Goal: Information Seeking & Learning: Get advice/opinions

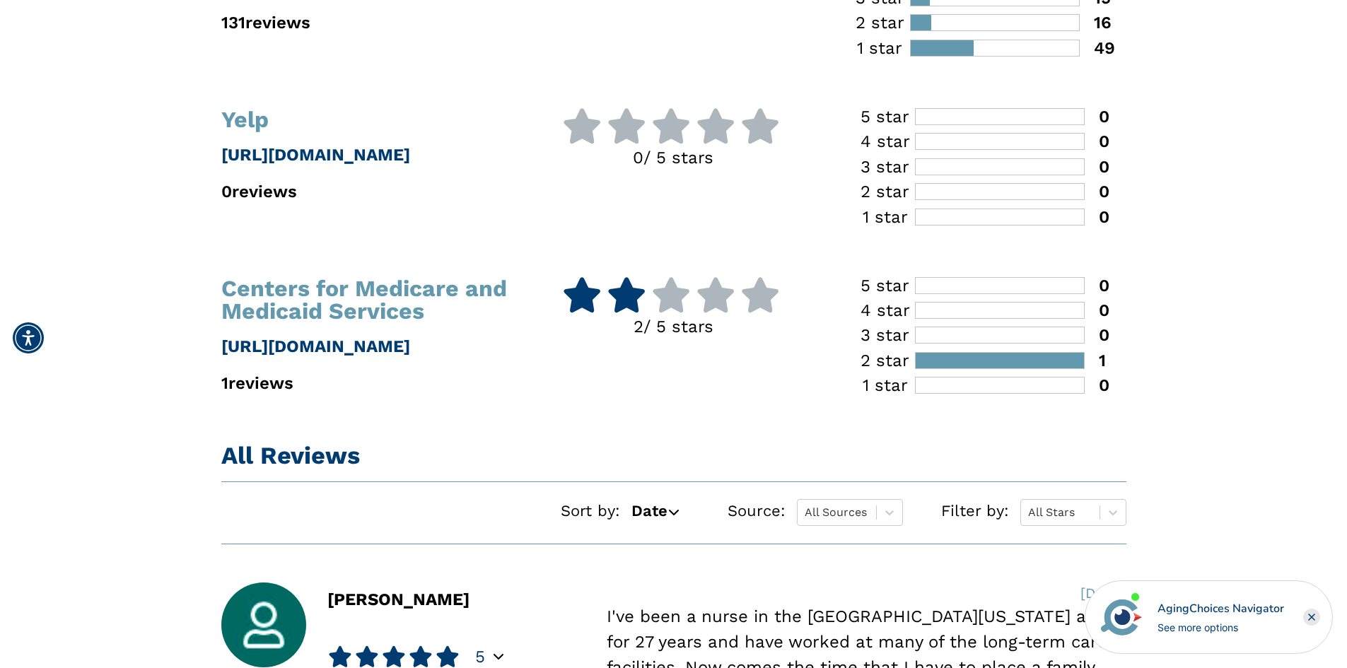
scroll to position [1168, 0]
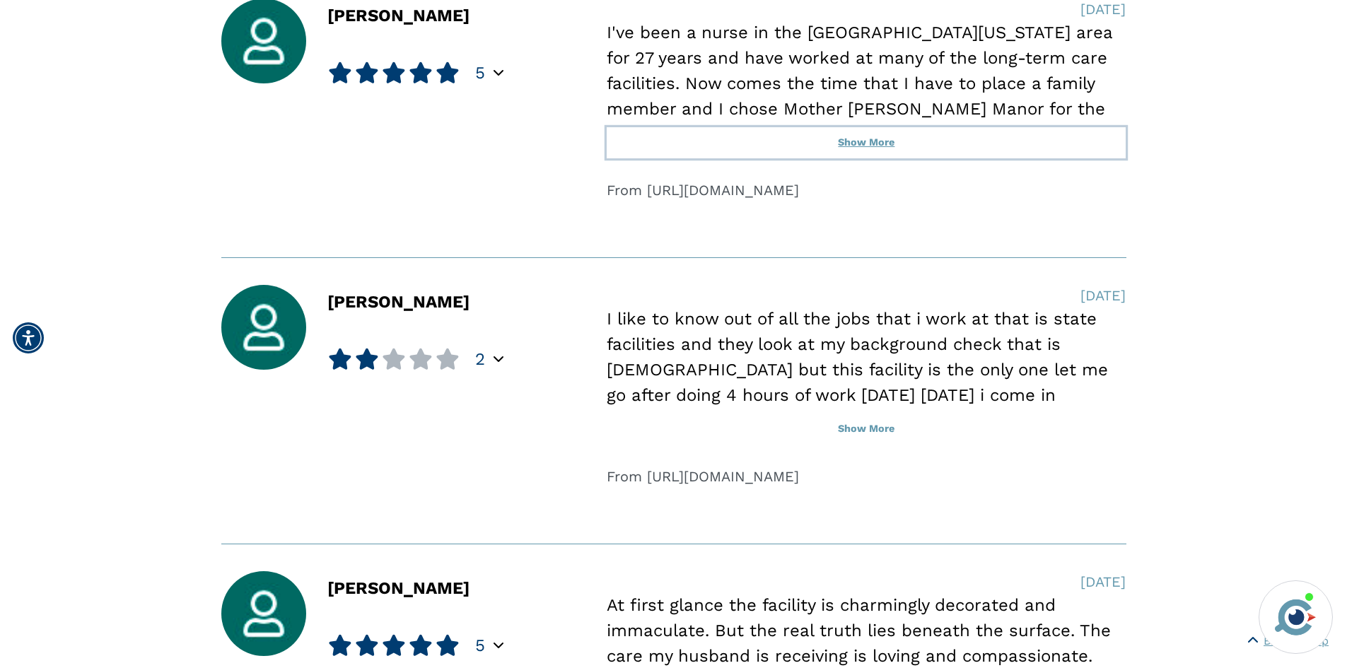
click at [872, 141] on button "Show More" at bounding box center [866, 142] width 519 height 31
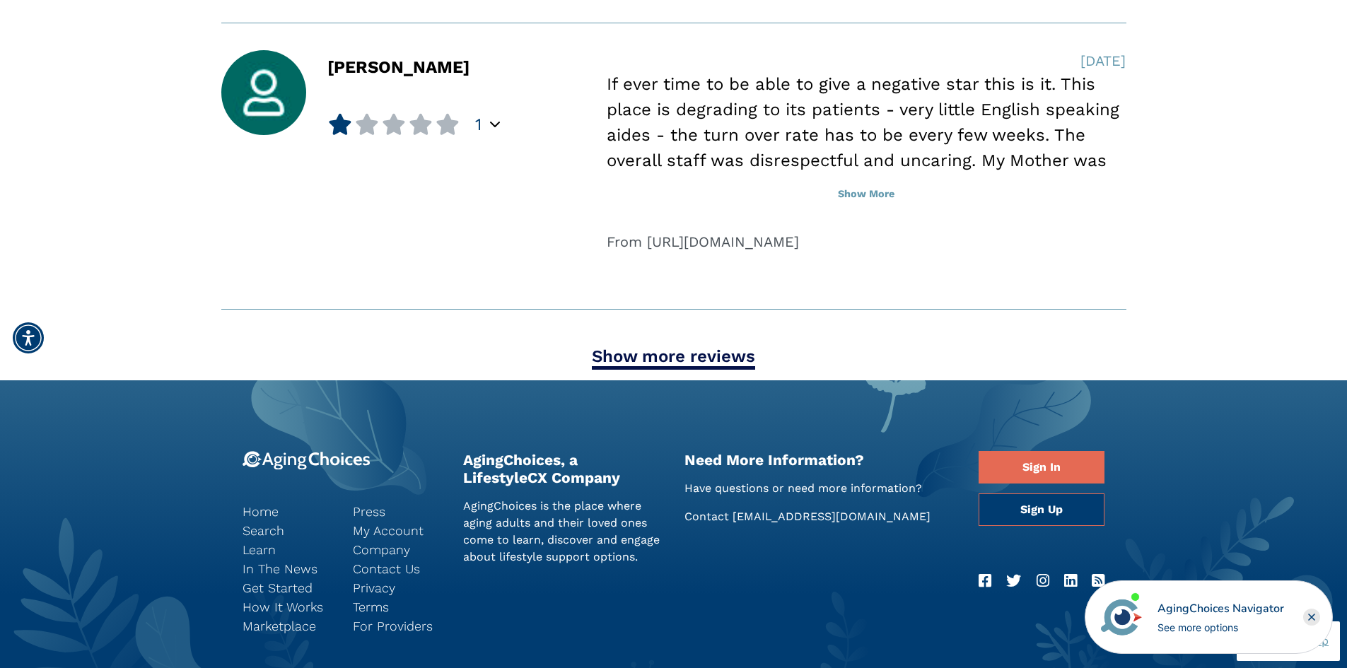
scroll to position [2070, 0]
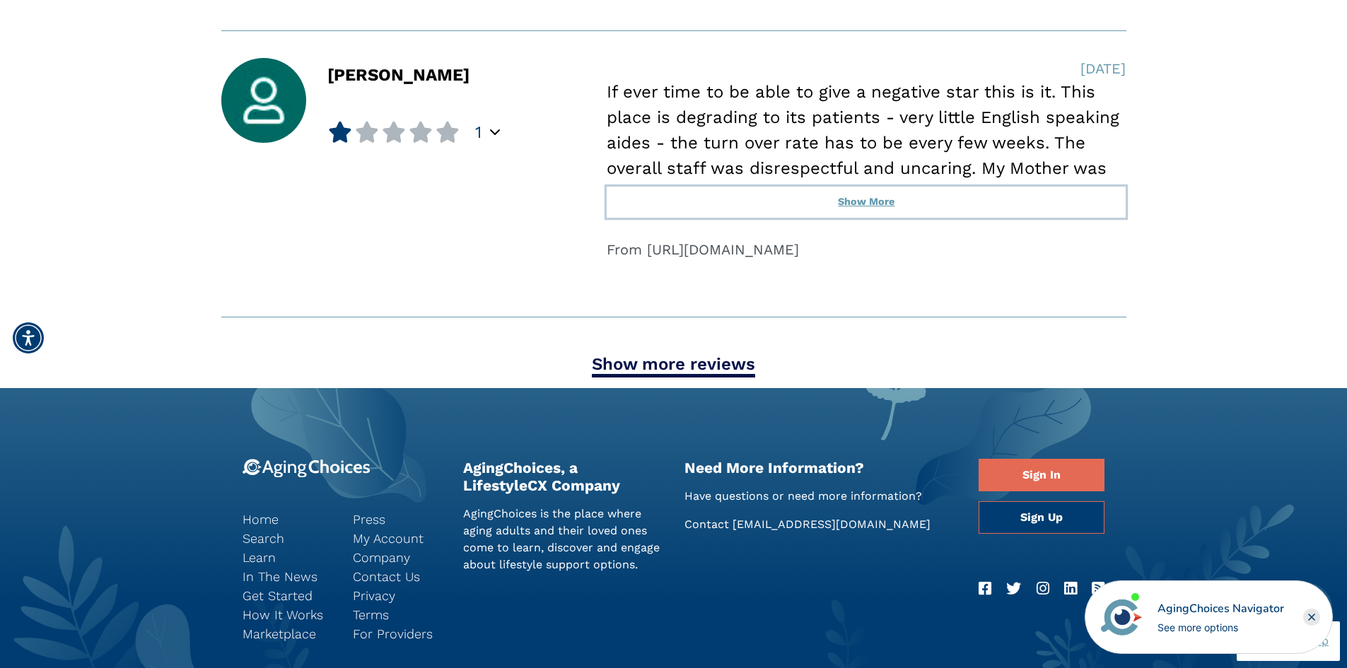
click at [868, 199] on button "Show More" at bounding box center [866, 202] width 519 height 31
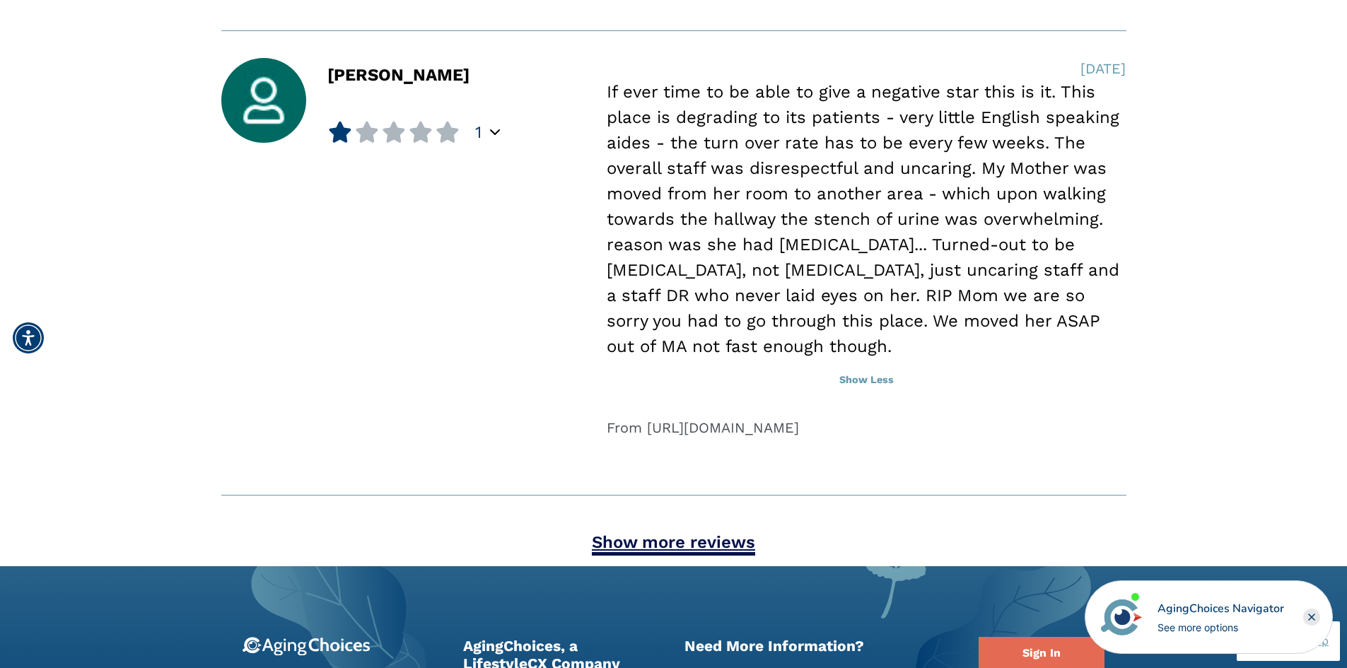
click at [645, 543] on link "Show more reviews" at bounding box center [673, 544] width 163 height 23
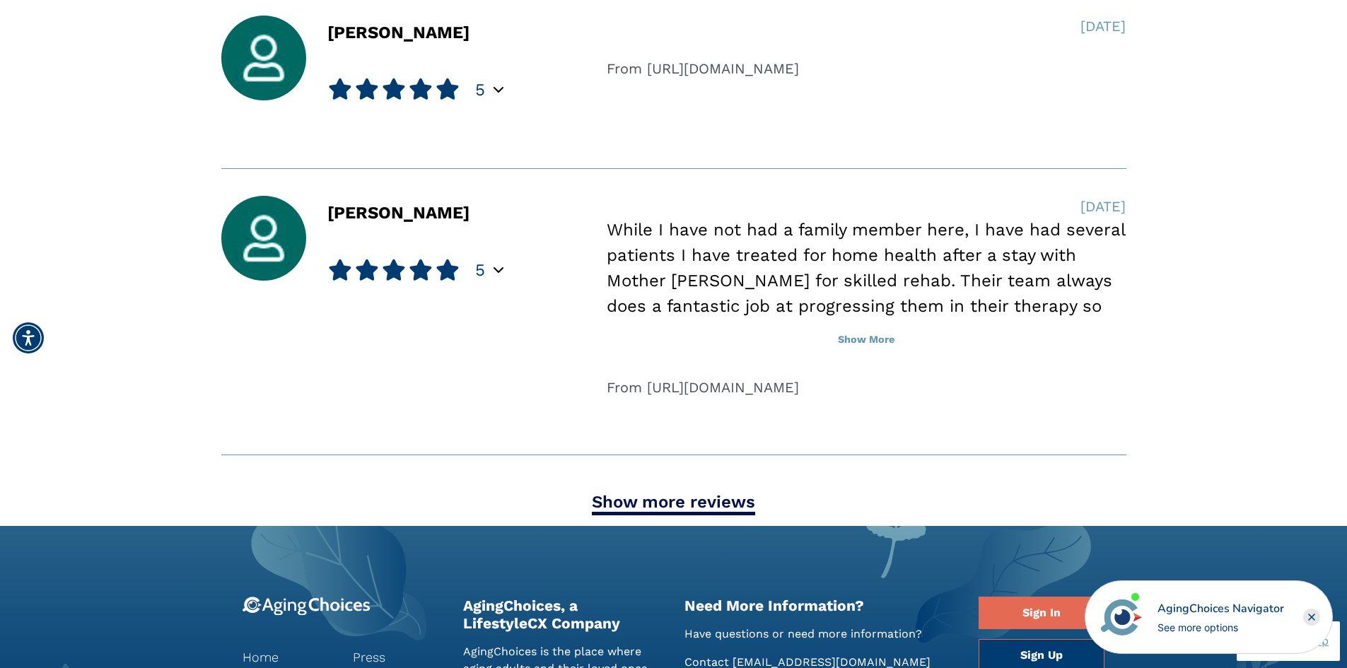
scroll to position [2966, 0]
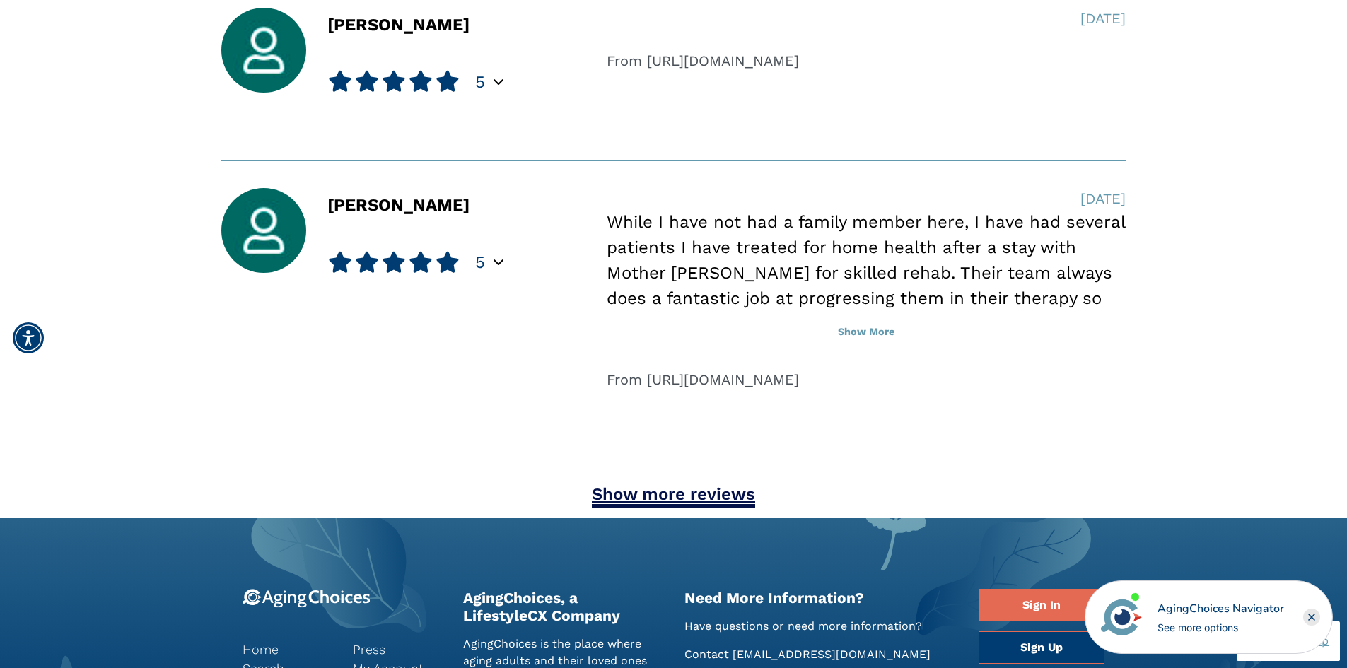
click at [727, 491] on link "Show more reviews" at bounding box center [673, 496] width 163 height 23
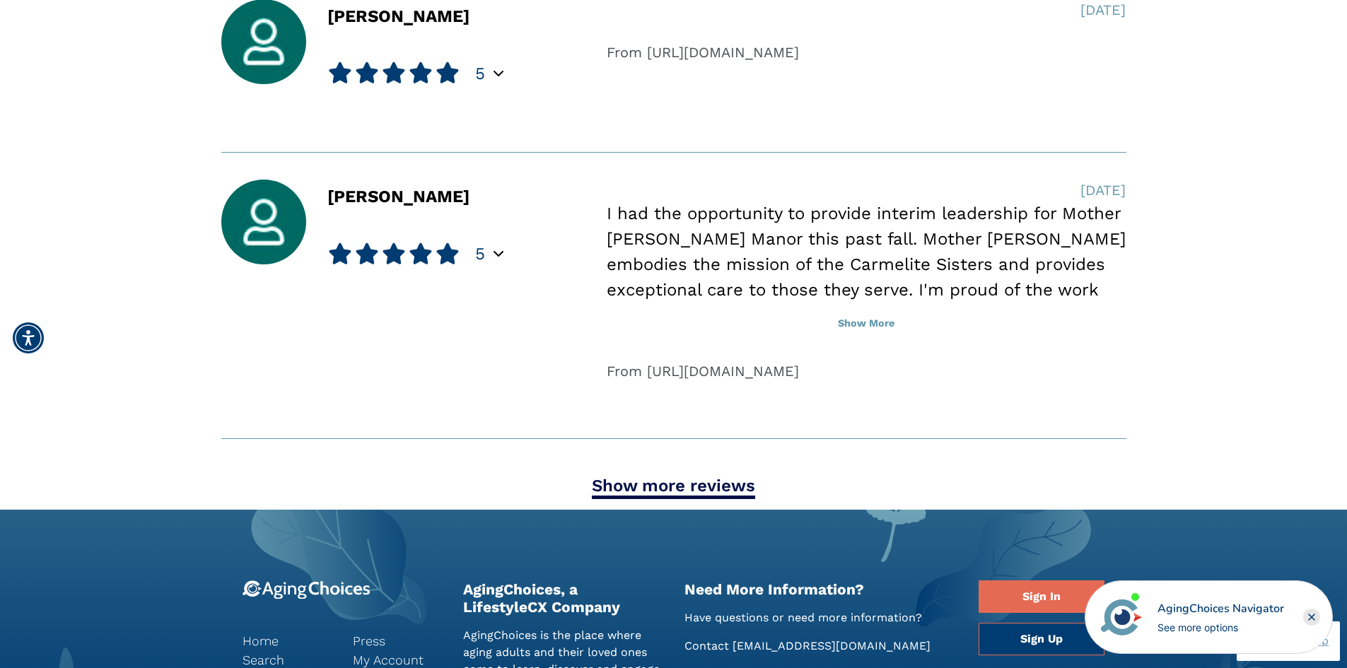
scroll to position [3984, 0]
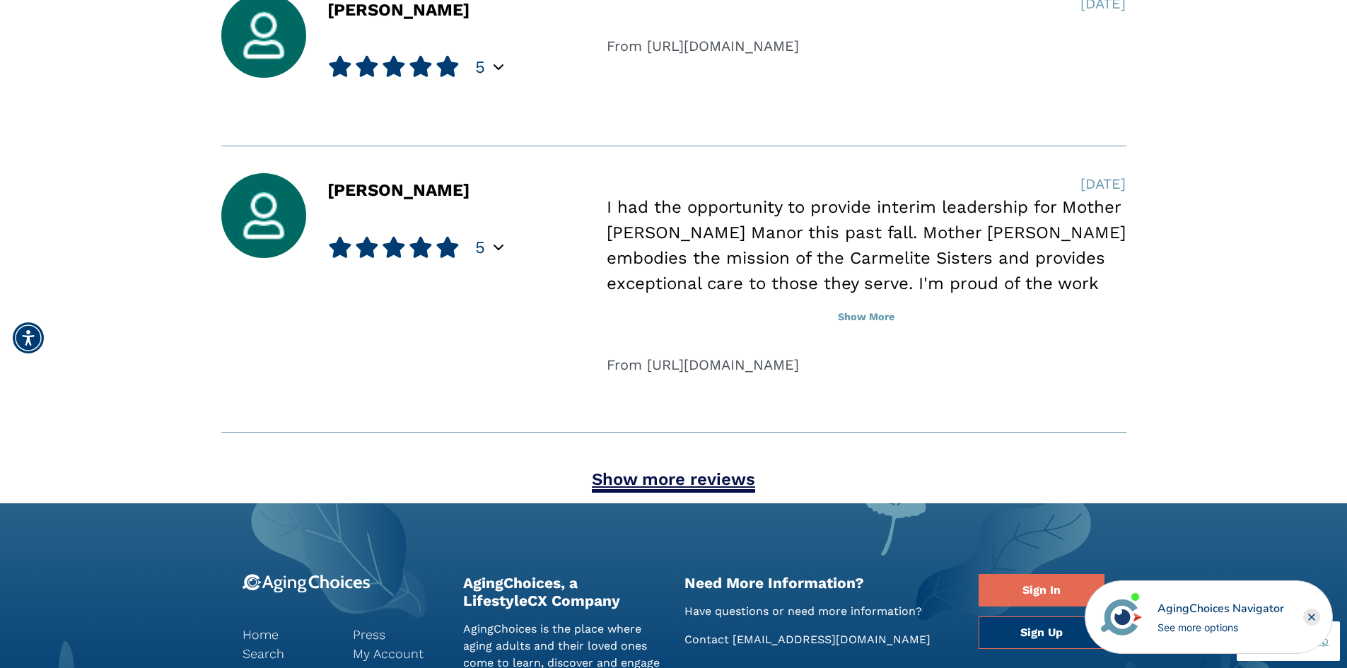
click at [729, 476] on link "Show more reviews" at bounding box center [673, 481] width 163 height 23
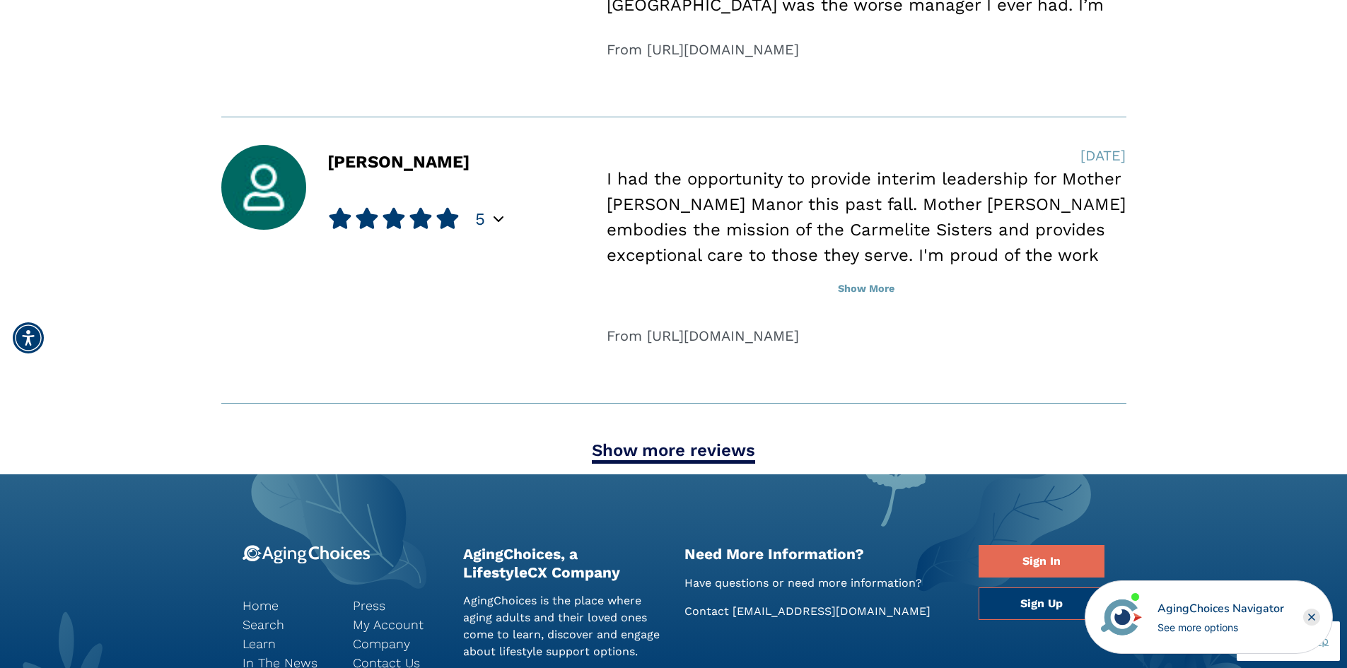
scroll to position [4983, 0]
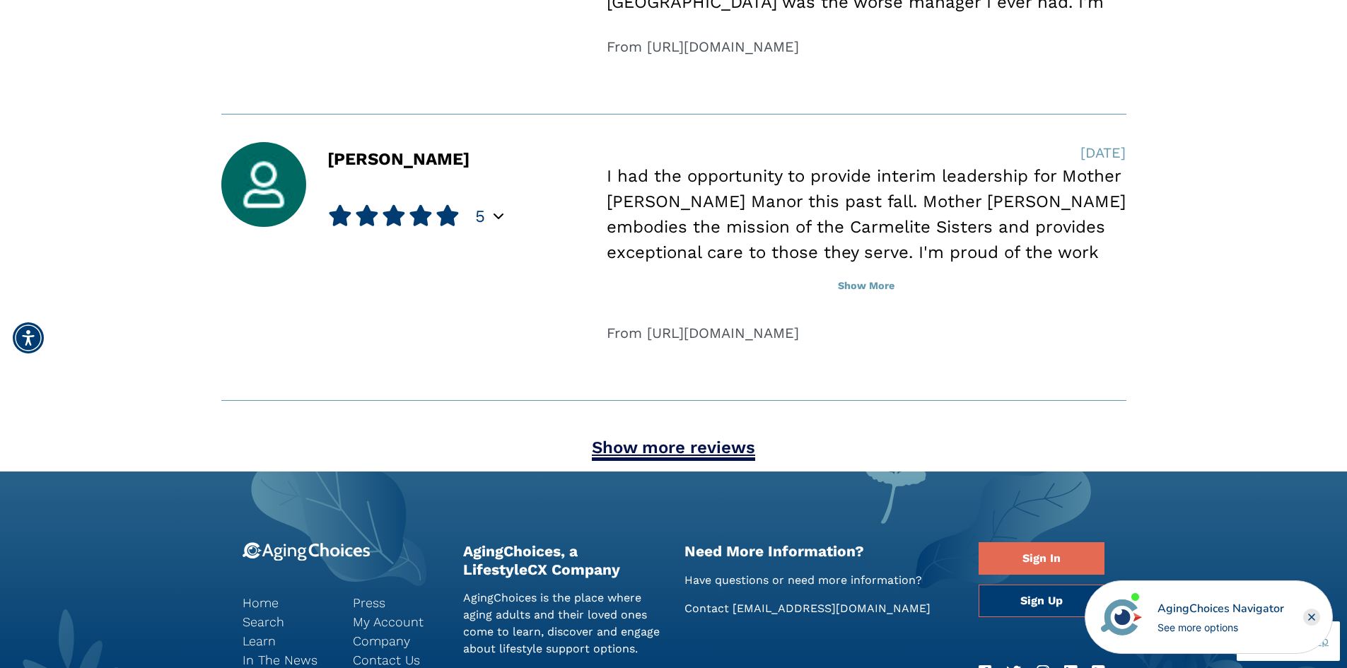
click at [697, 450] on link "Show more reviews" at bounding box center [673, 449] width 163 height 23
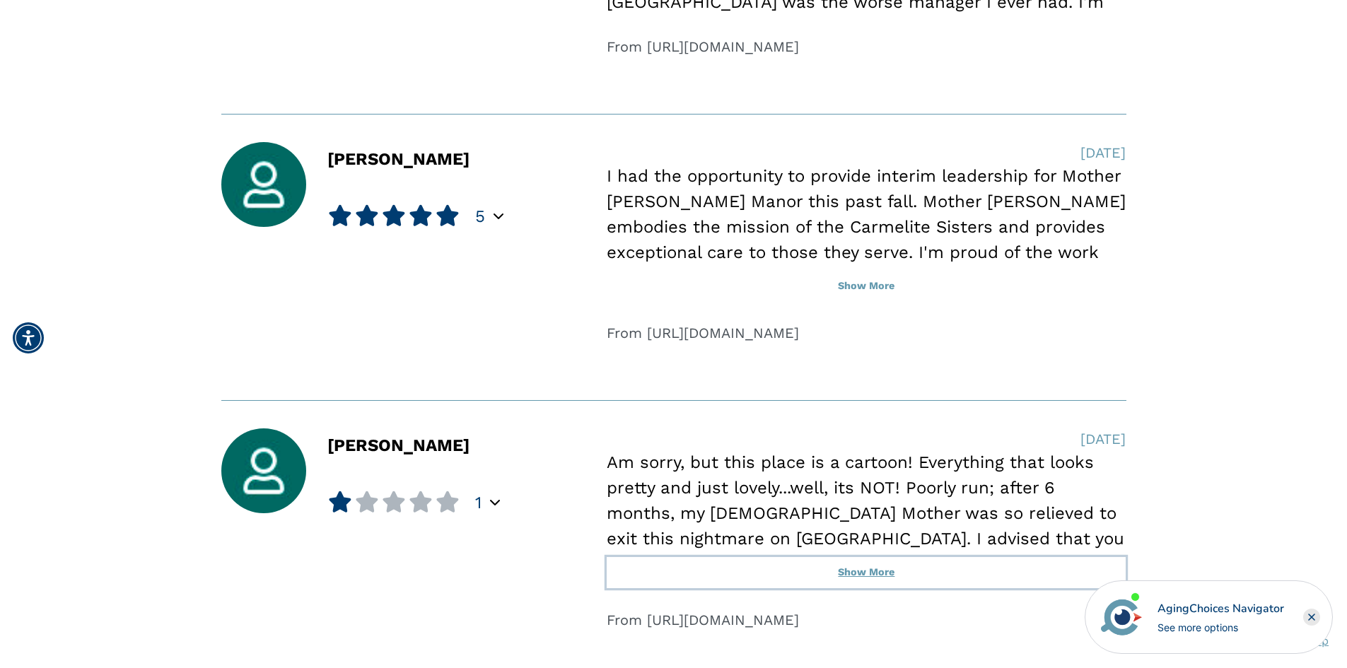
click at [858, 576] on button "Show More" at bounding box center [866, 572] width 519 height 31
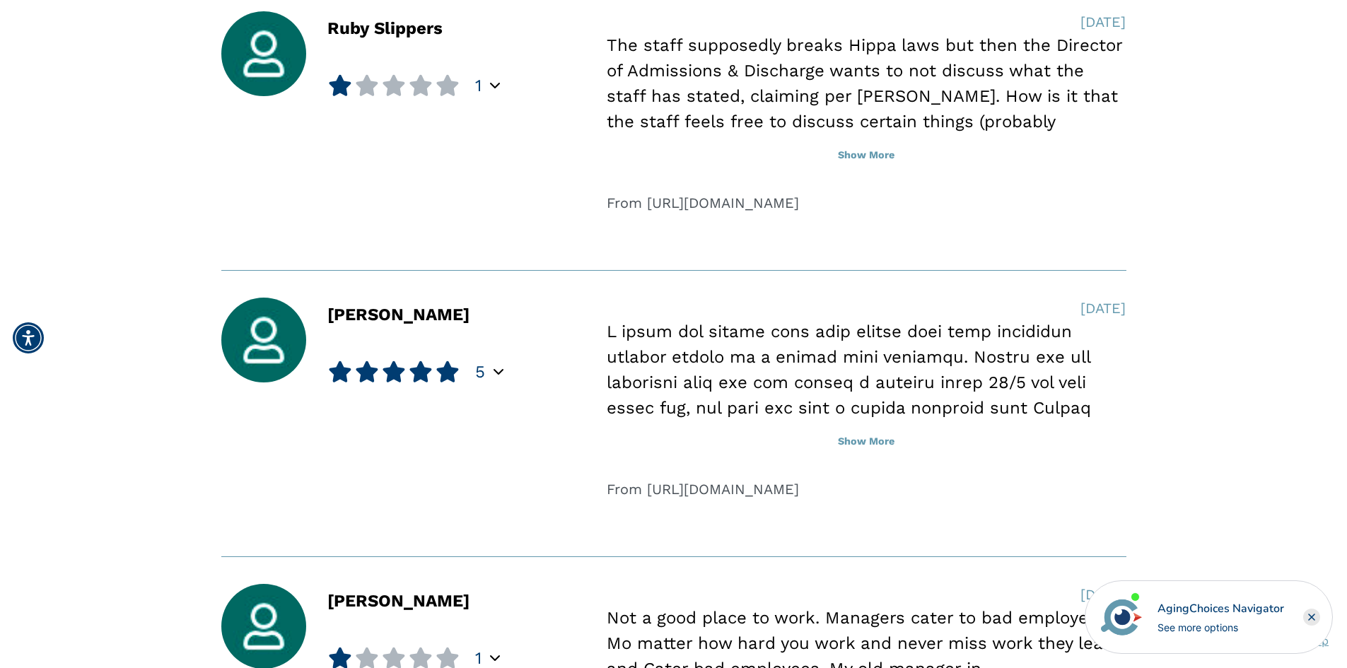
scroll to position [6322, 0]
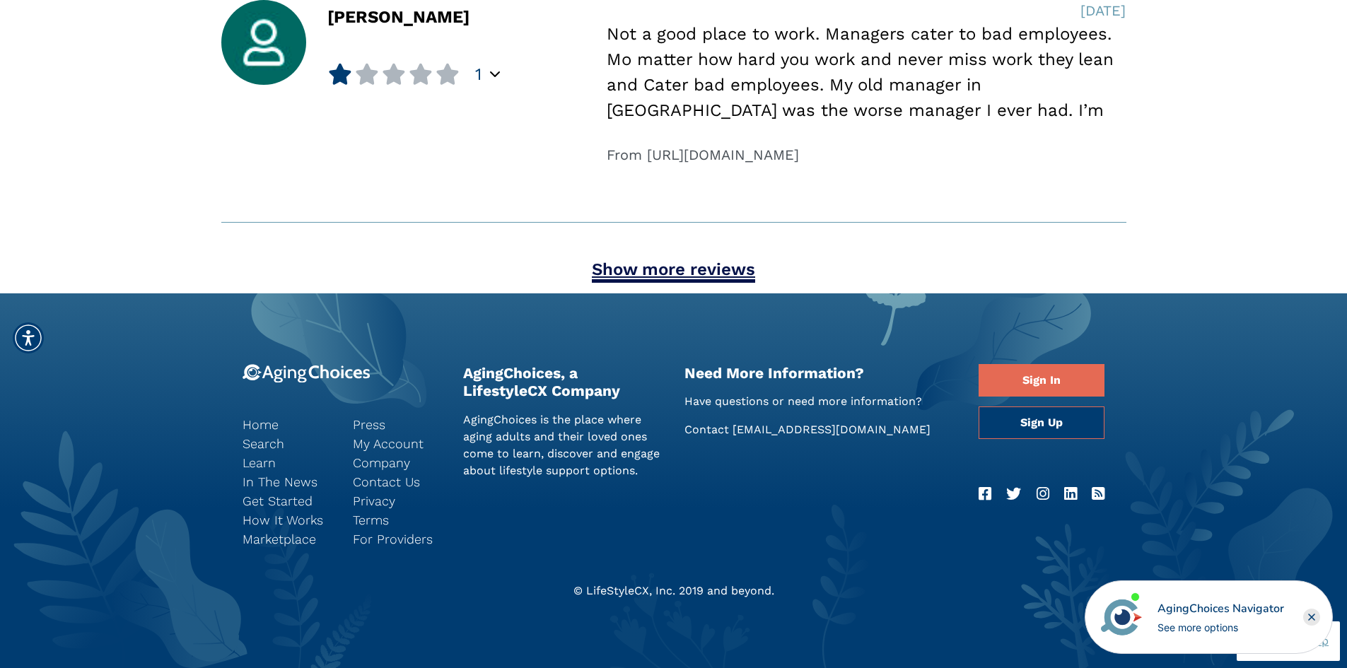
click at [681, 267] on link "Show more reviews" at bounding box center [673, 271] width 163 height 23
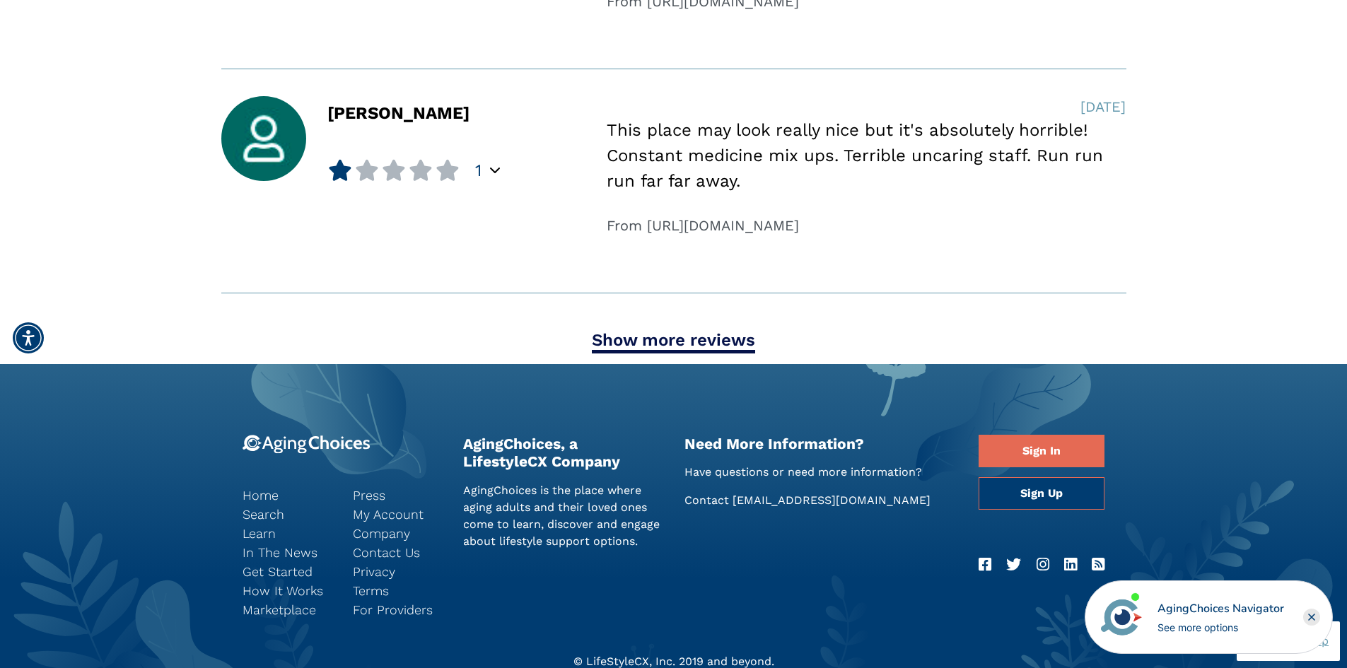
scroll to position [7340, 0]
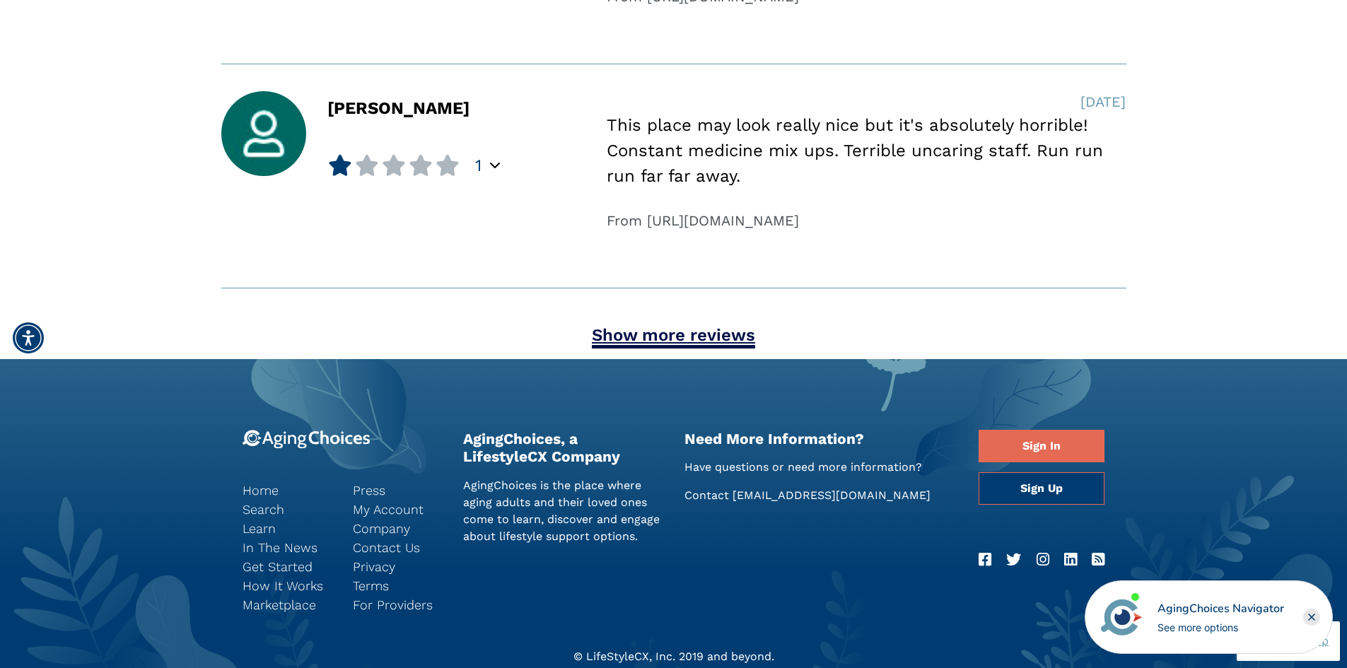
click at [679, 334] on link "Show more reviews" at bounding box center [673, 336] width 163 height 23
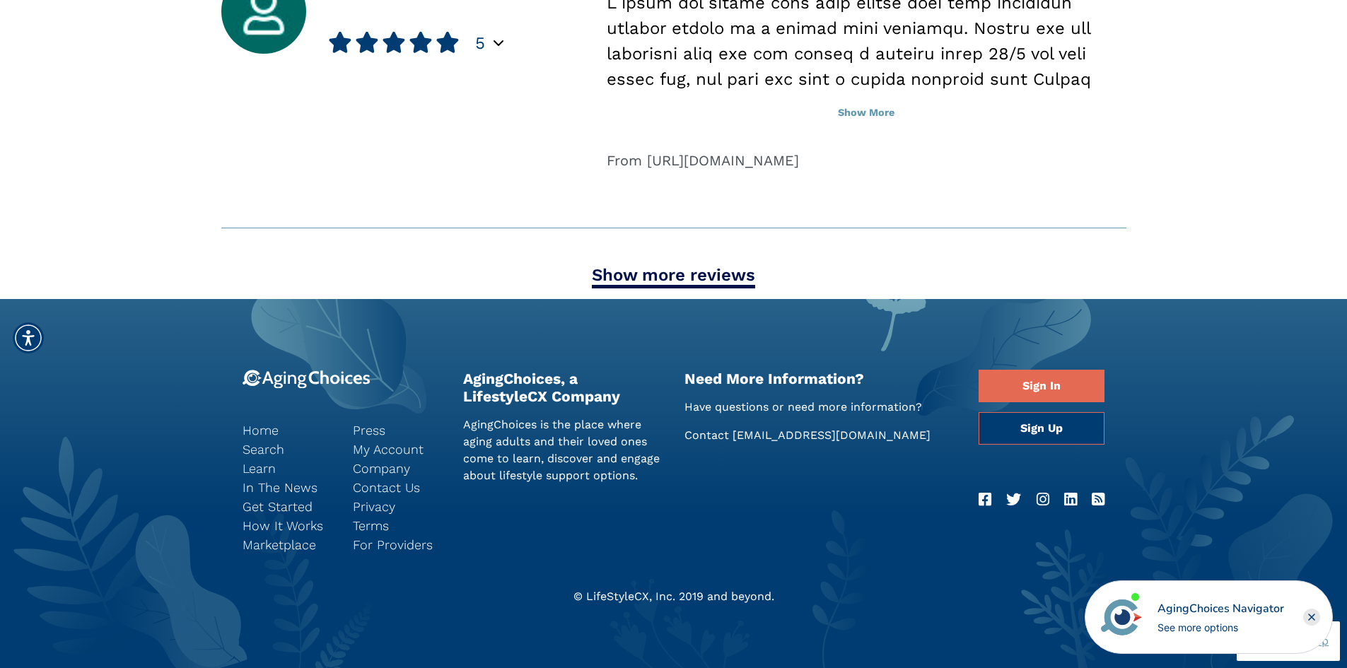
scroll to position [8555, 0]
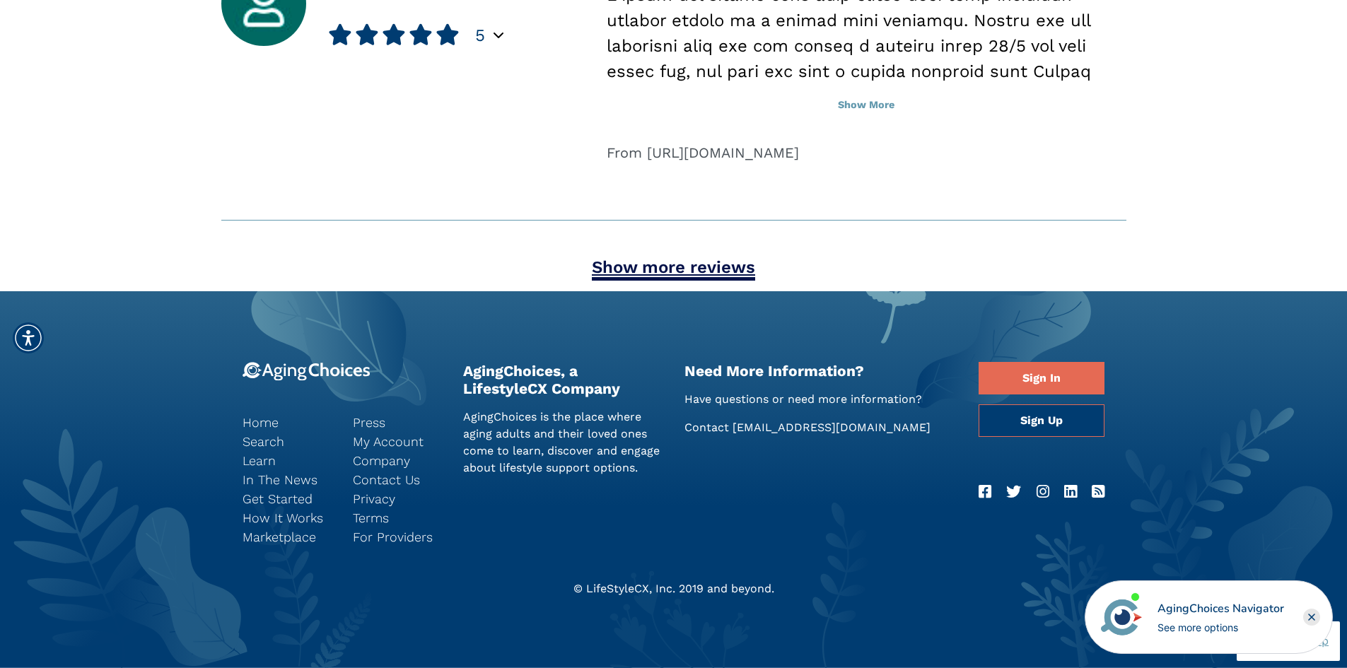
click at [717, 268] on link "Show more reviews" at bounding box center [673, 268] width 163 height 23
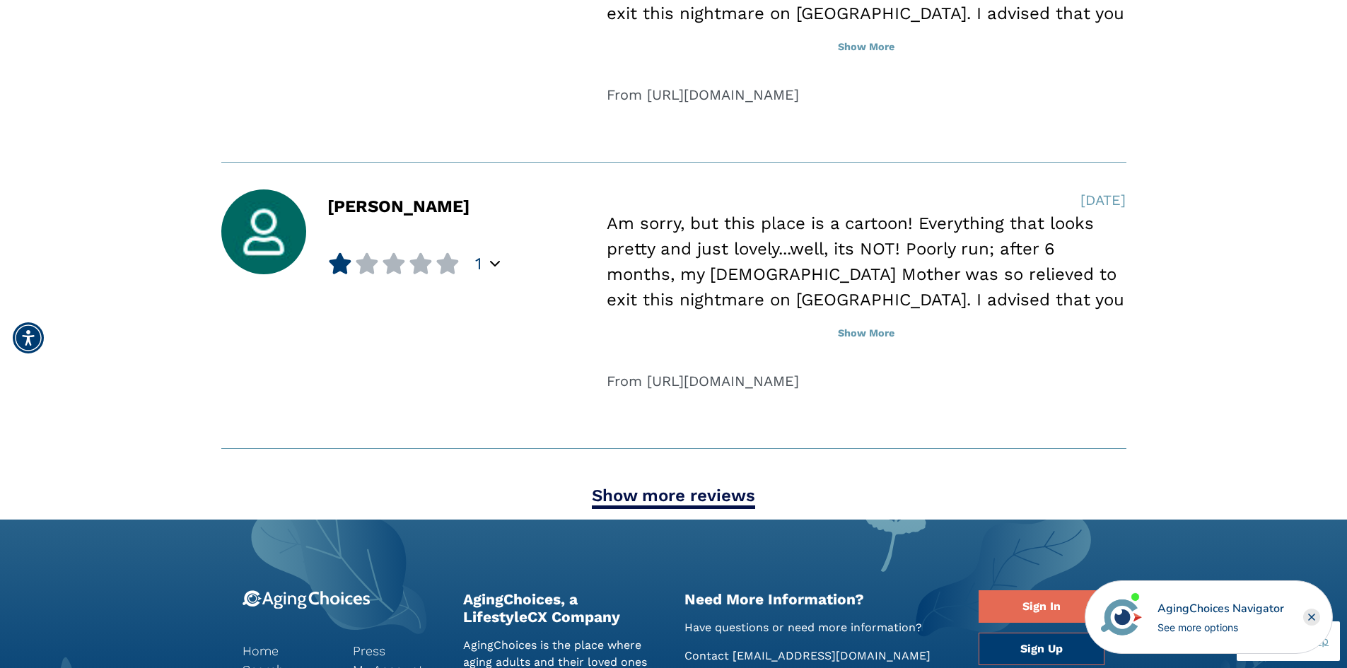
scroll to position [9701, 0]
